Goal: Use online tool/utility: Use online tool/utility

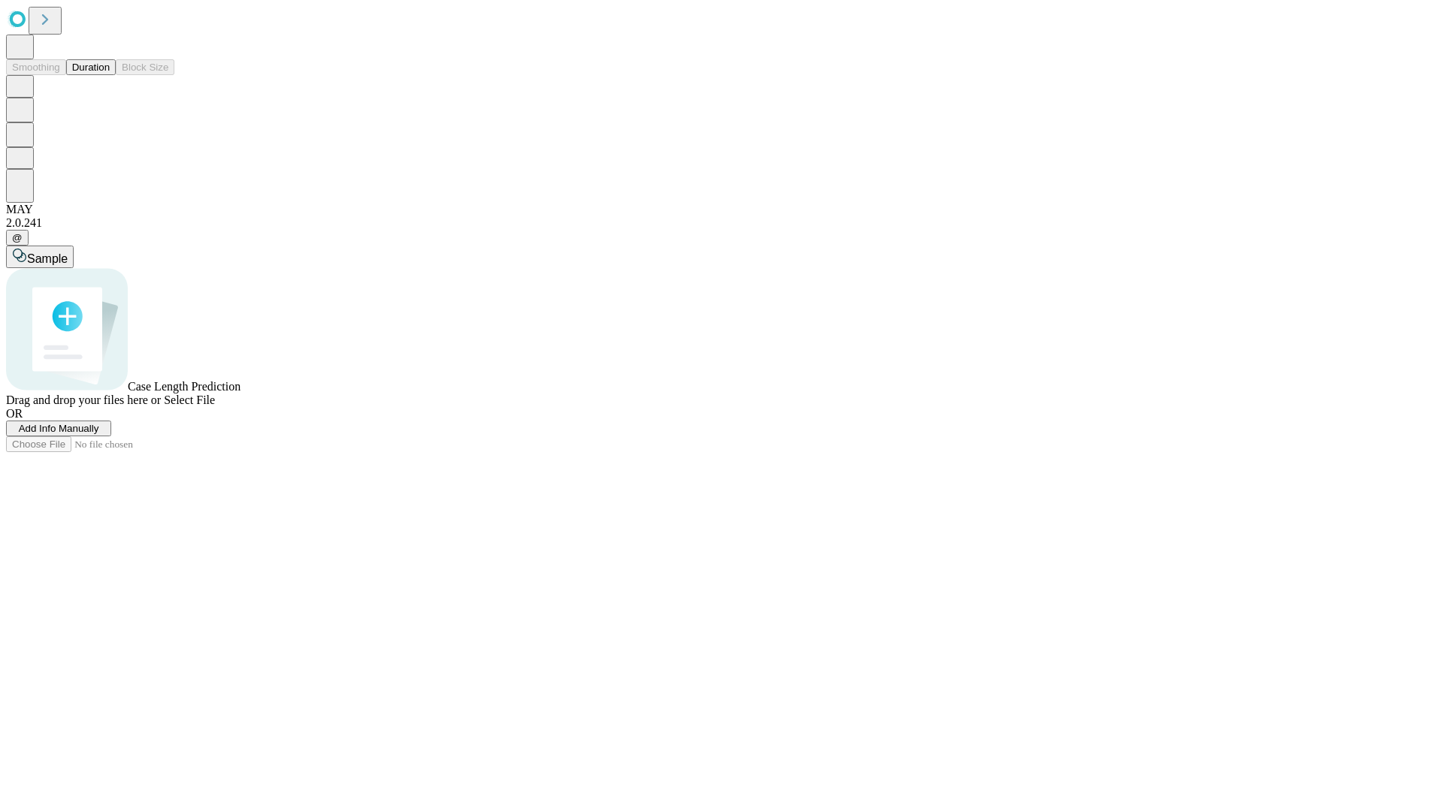
click at [110, 75] on button "Duration" at bounding box center [91, 67] width 50 height 16
click at [99, 434] on span "Add Info Manually" at bounding box center [59, 428] width 80 height 11
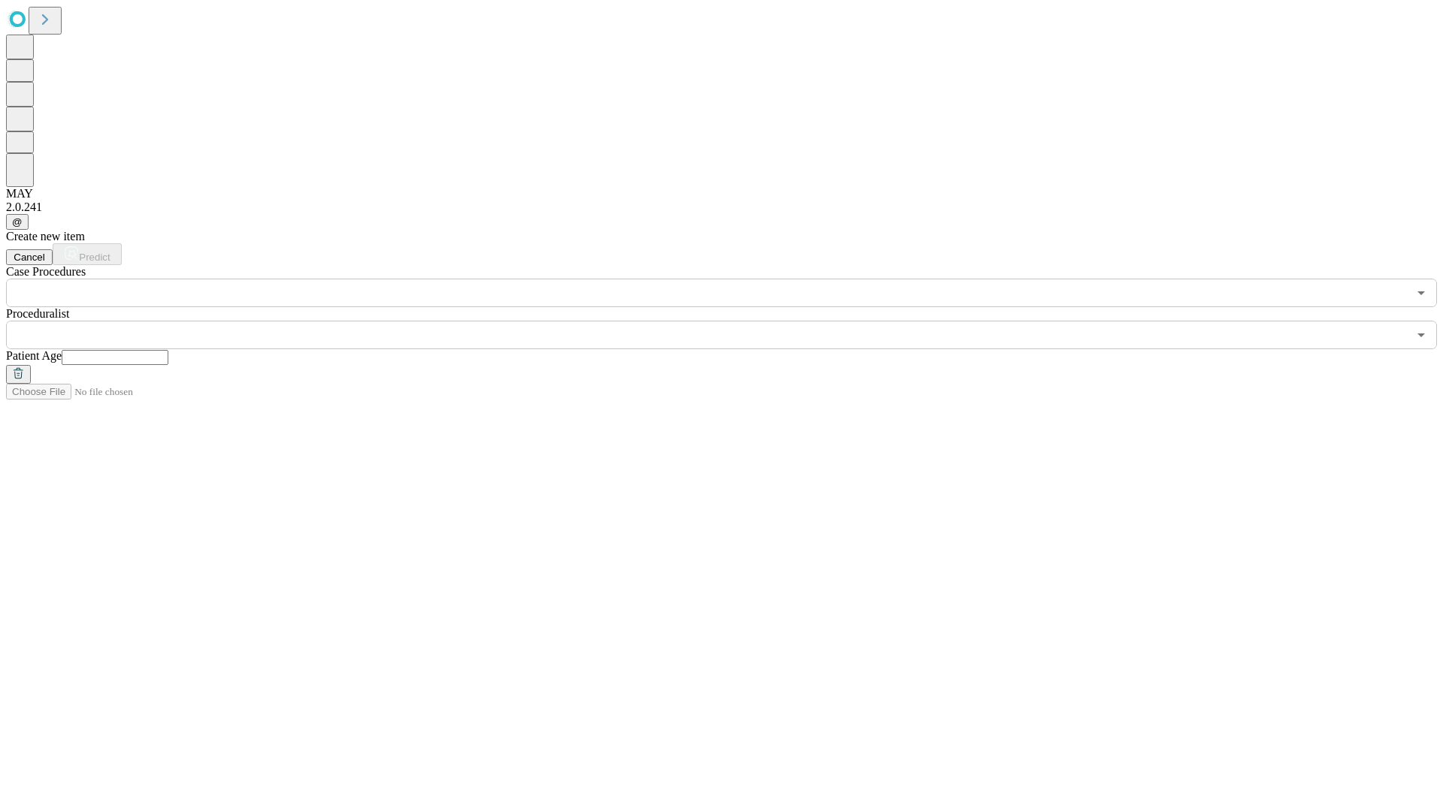
click at [168, 350] on input "text" at bounding box center [115, 357] width 107 height 15
type input "**"
click at [732, 321] on input "text" at bounding box center [706, 335] width 1401 height 29
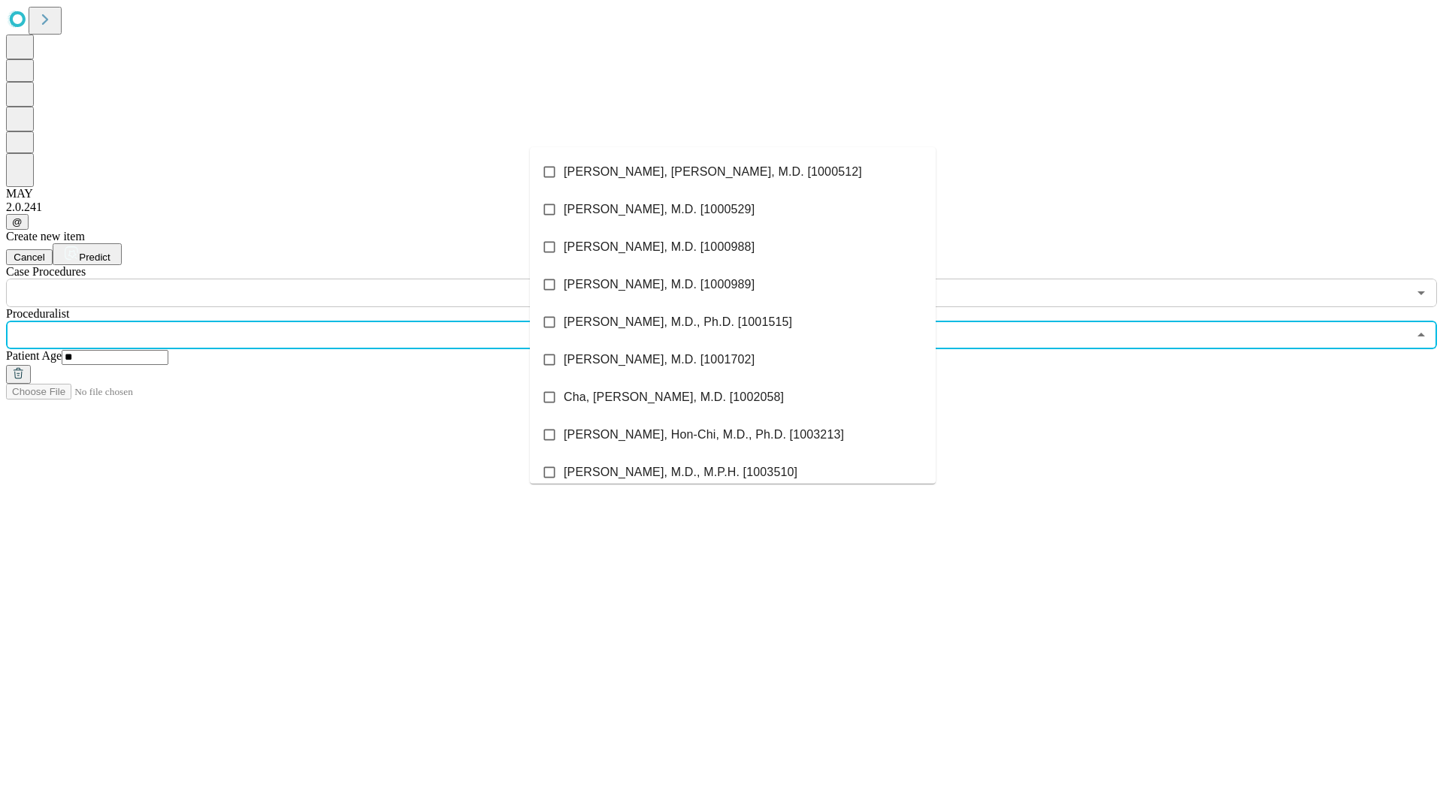
click at [733, 172] on li "[PERSON_NAME], [PERSON_NAME], M.D. [1000512]" at bounding box center [733, 172] width 406 height 38
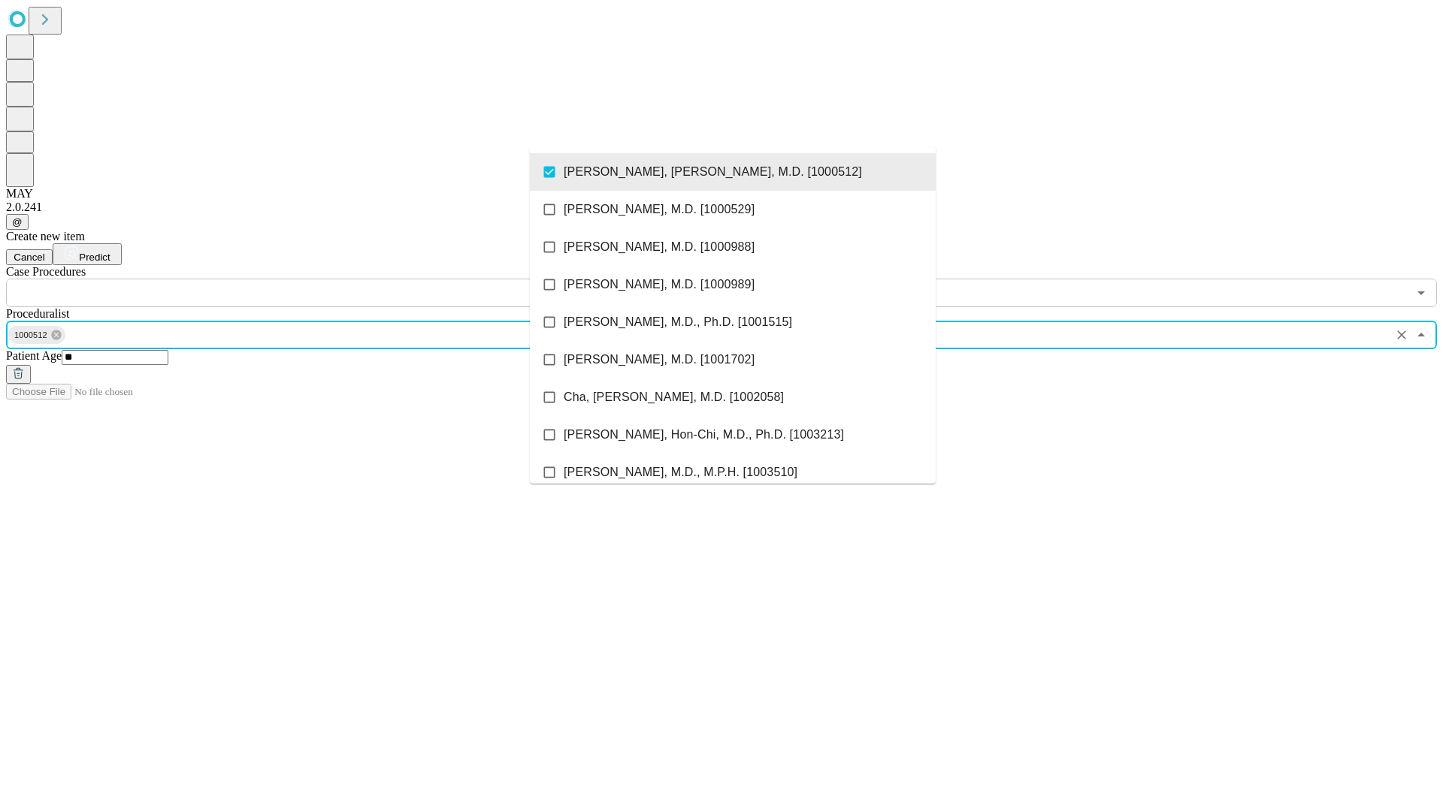
click at [316, 279] on input "text" at bounding box center [706, 293] width 1401 height 29
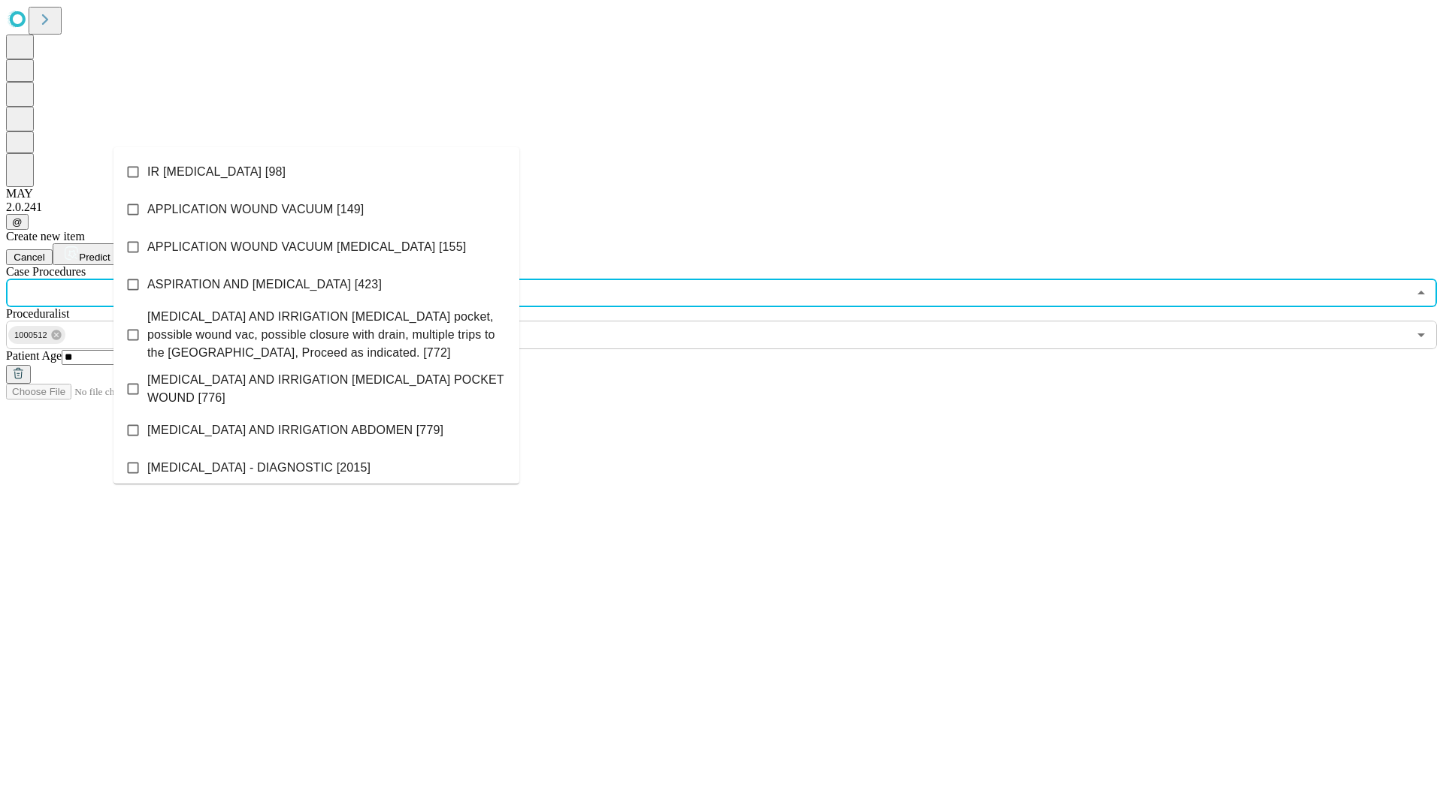
click at [316, 172] on li "IR [MEDICAL_DATA] [98]" at bounding box center [316, 172] width 406 height 38
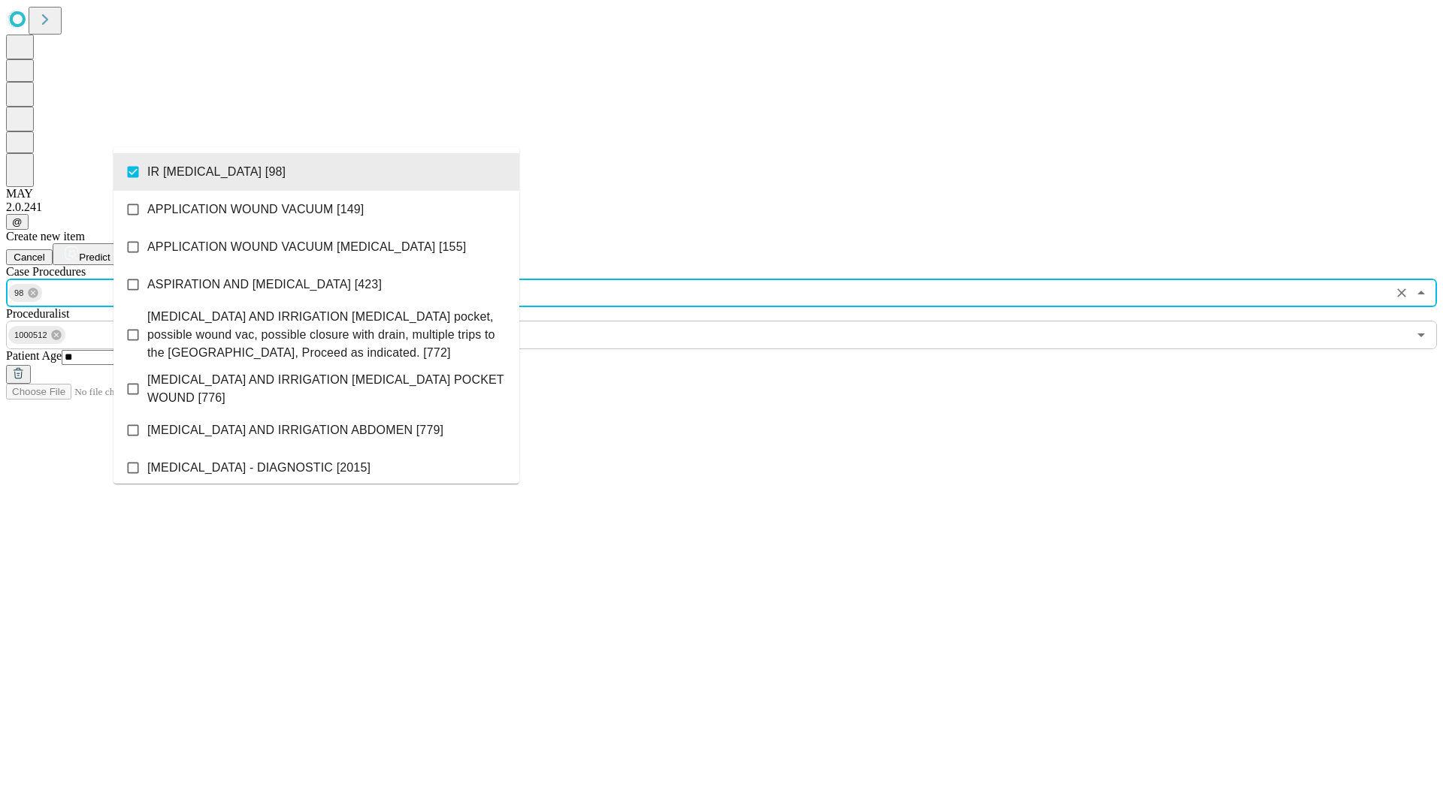
click at [110, 252] on span "Predict" at bounding box center [94, 257] width 31 height 11
